Goal: Navigation & Orientation: Go to known website

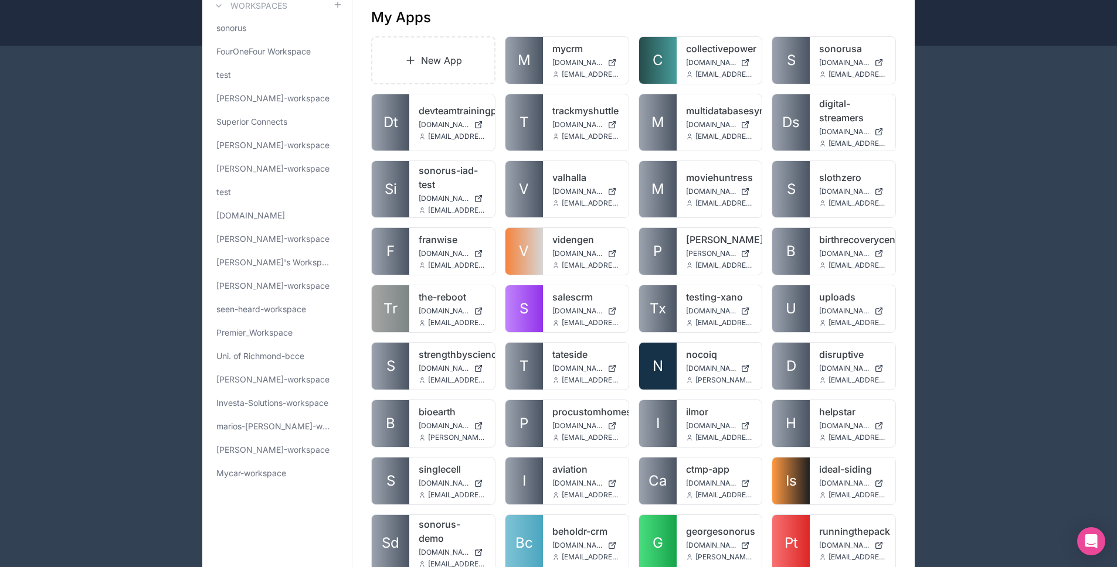
scroll to position [206, 0]
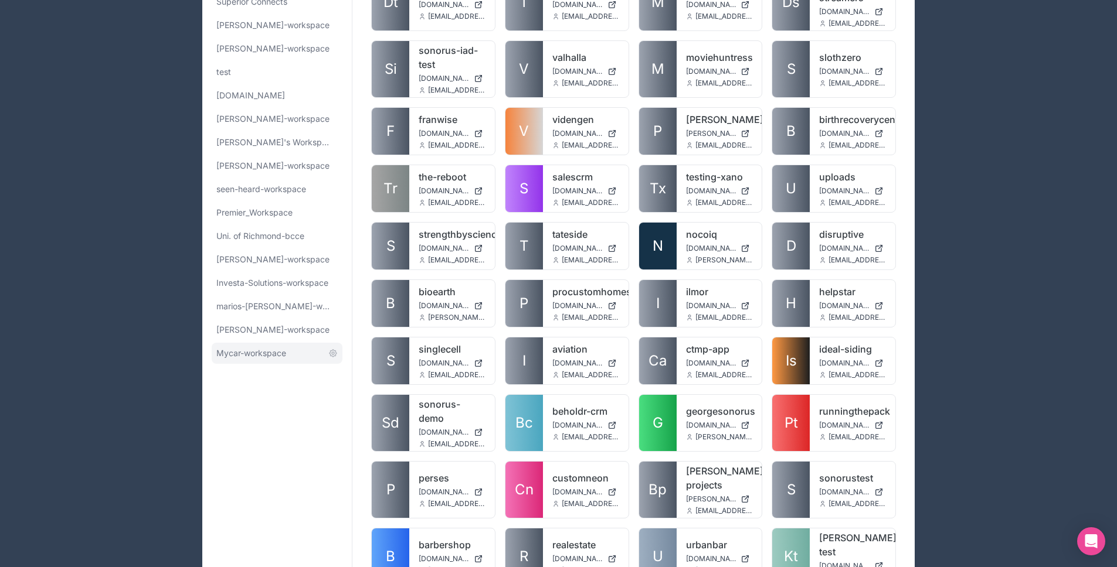
click at [264, 348] on span "Mycar-workspace" at bounding box center [251, 354] width 70 height 12
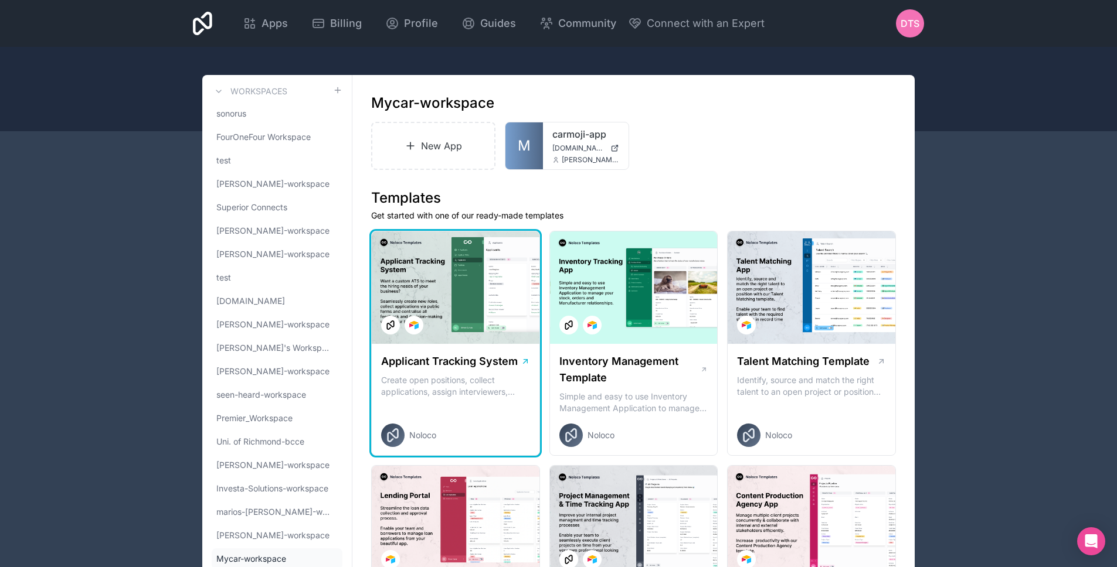
scroll to position [22, 0]
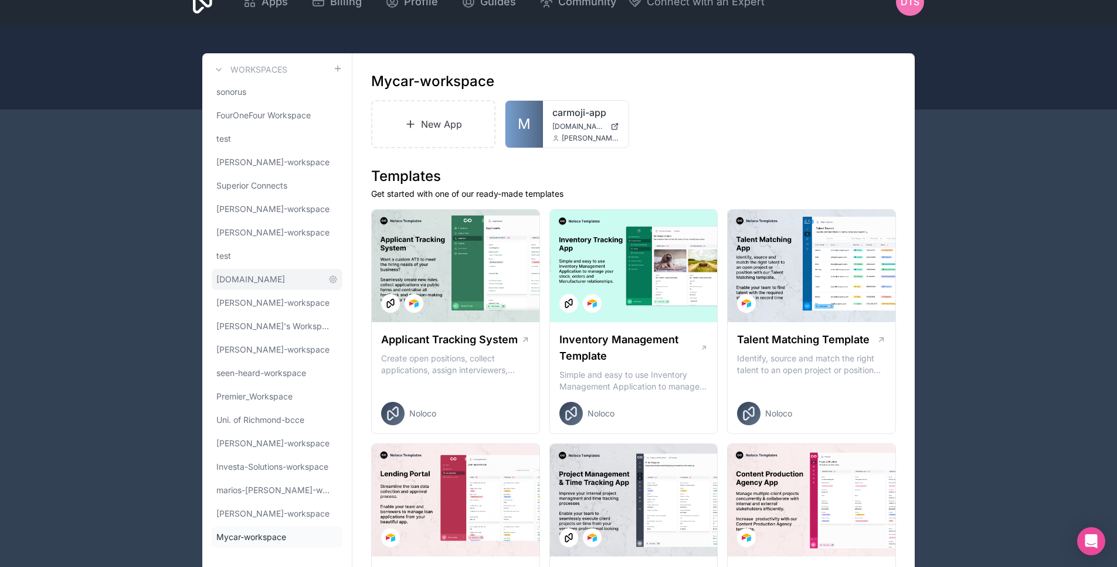
click at [264, 284] on link "[DOMAIN_NAME]" at bounding box center [277, 279] width 131 height 21
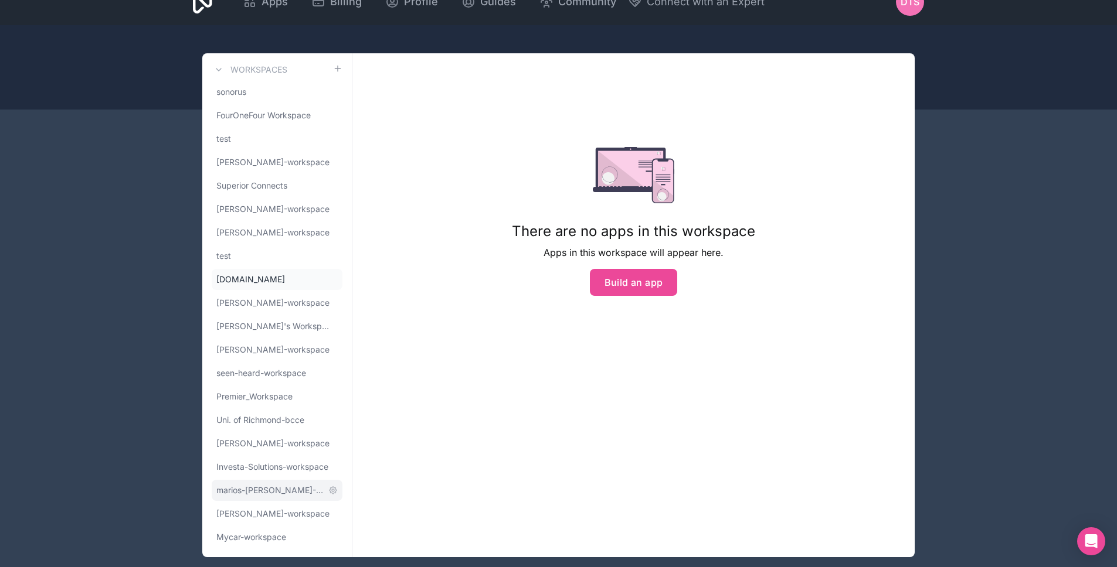
scroll to position [37, 0]
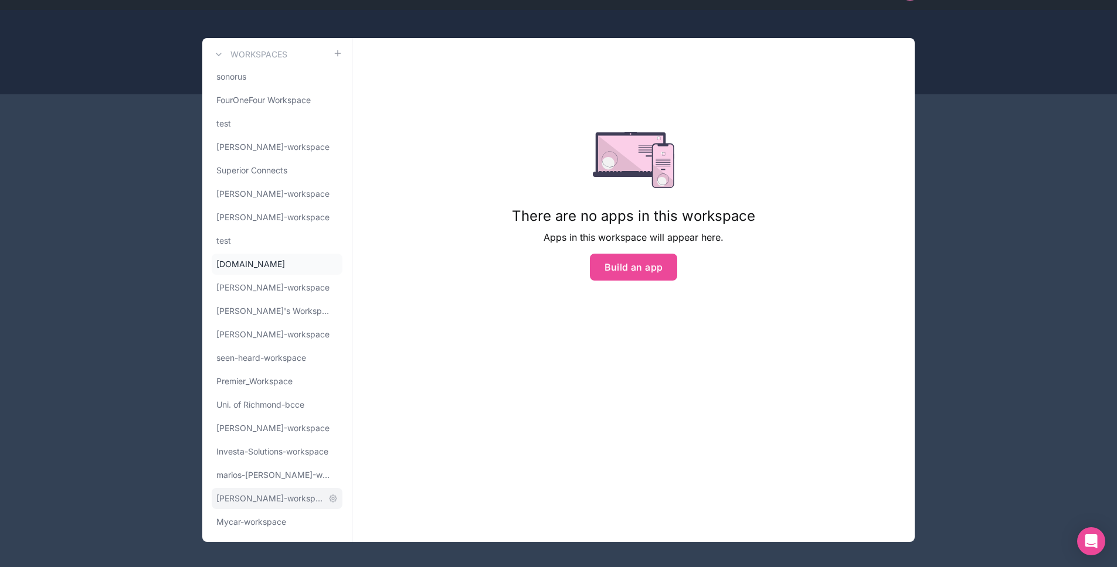
drag, startPoint x: 240, startPoint y: 527, endPoint x: 295, endPoint y: 508, distance: 59.0
click at [240, 527] on span "Mycar-workspace" at bounding box center [251, 522] width 70 height 12
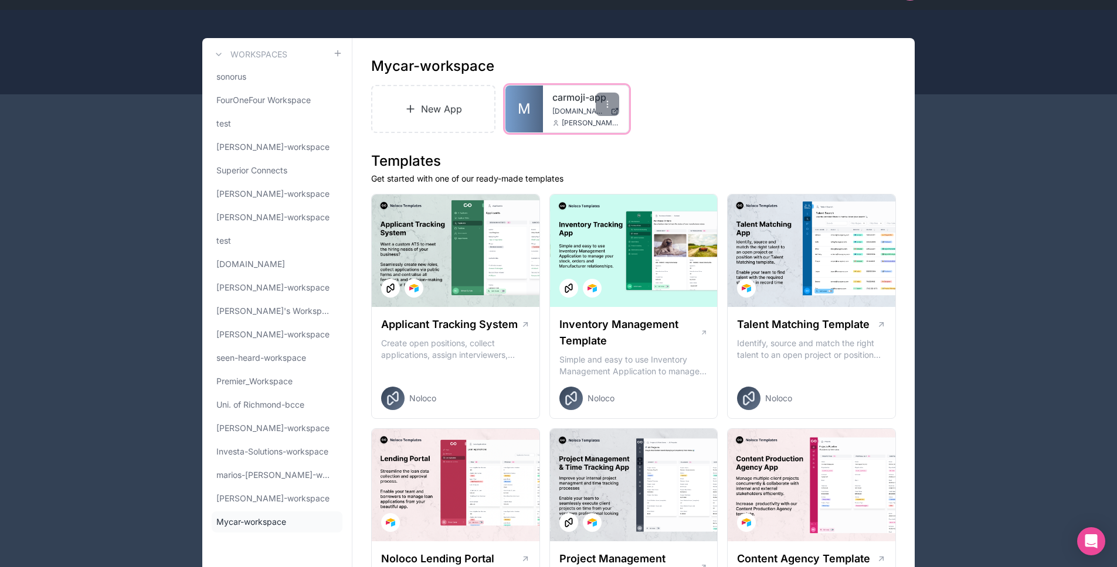
click at [539, 109] on link "M" at bounding box center [524, 109] width 38 height 47
